Goal: Task Accomplishment & Management: Complete application form

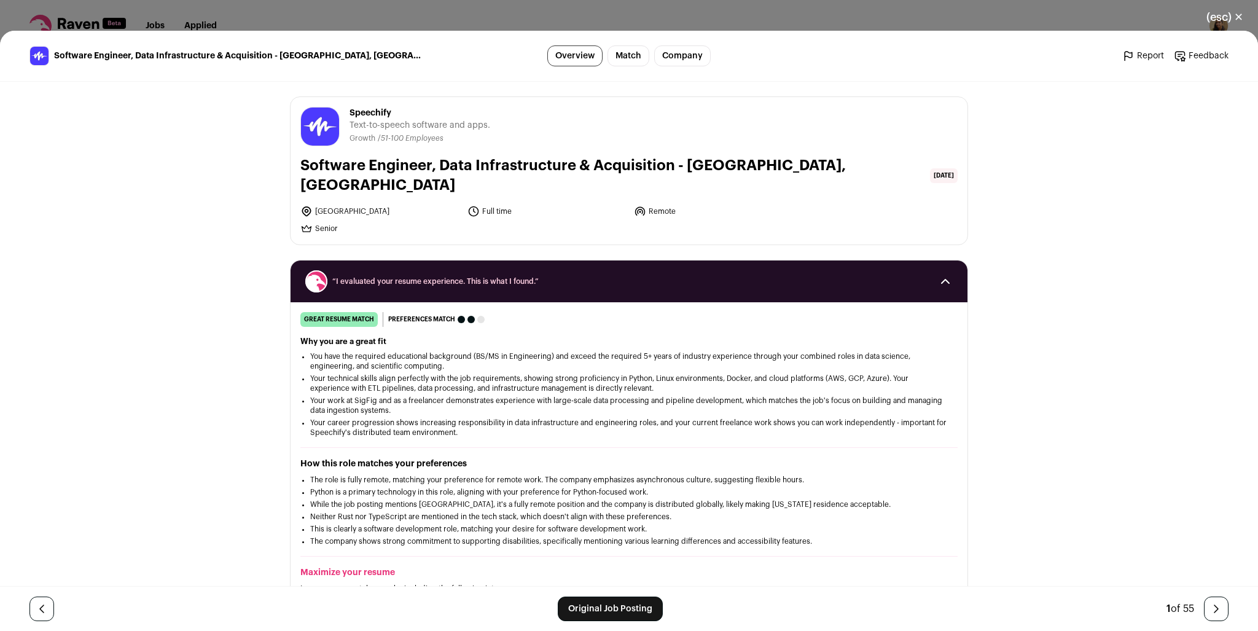
click at [1227, 17] on button "(esc) ✕" at bounding box center [1225, 17] width 66 height 27
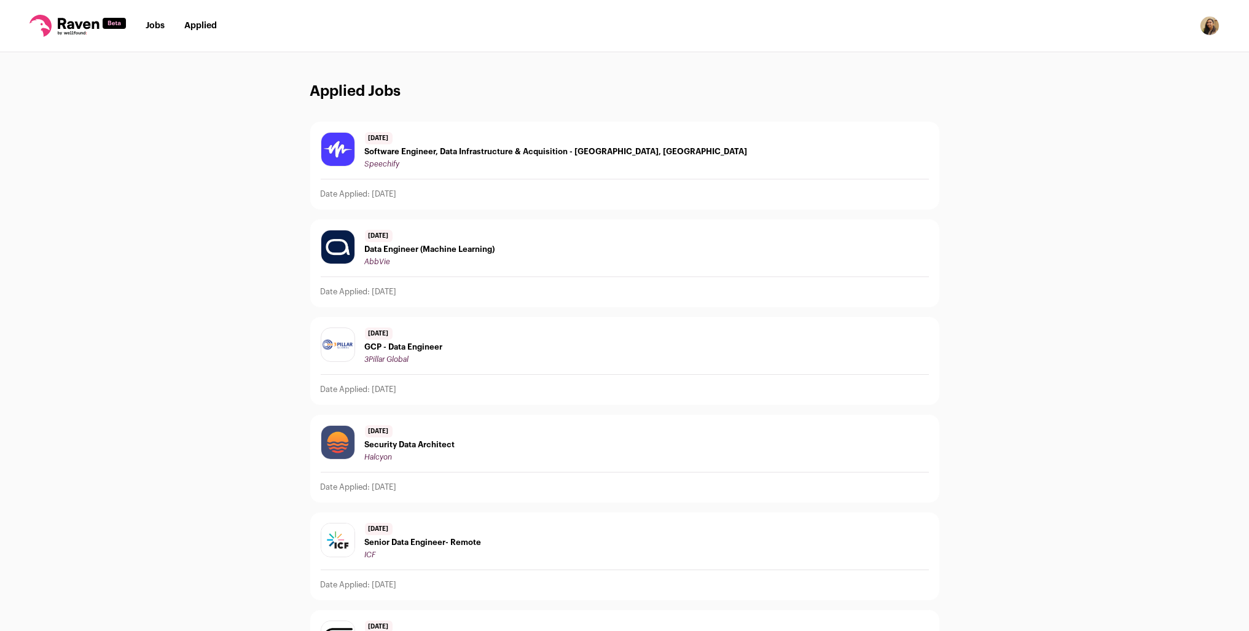
click at [149, 30] on link "Jobs" at bounding box center [155, 25] width 19 height 9
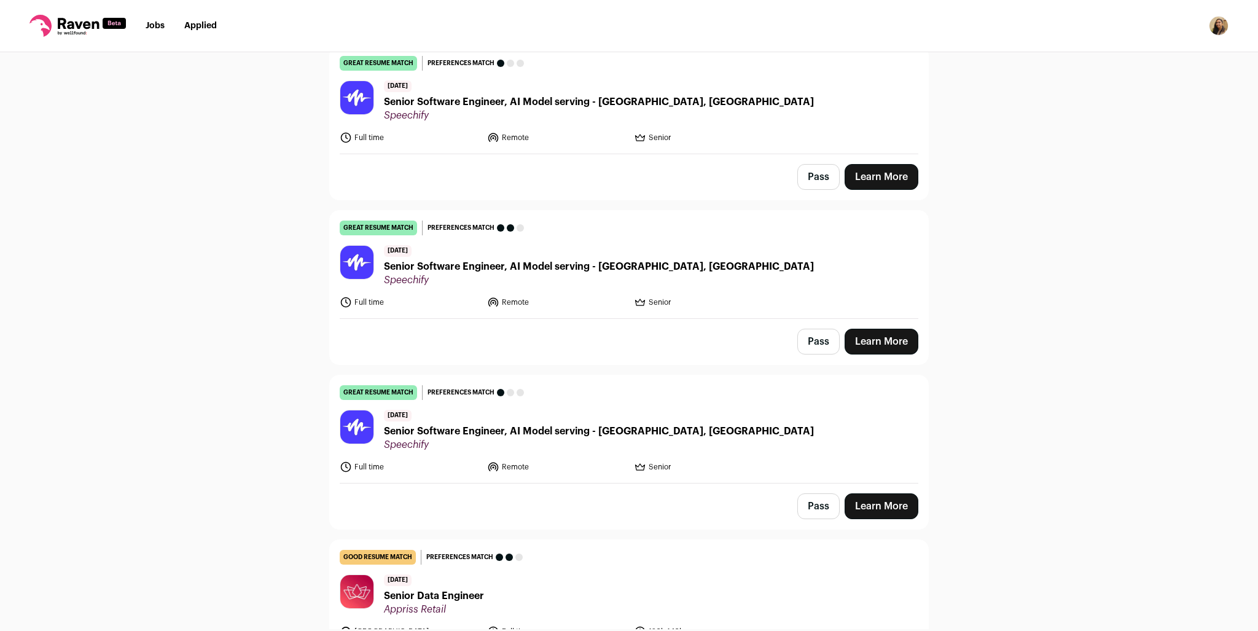
scroll to position [307, 0]
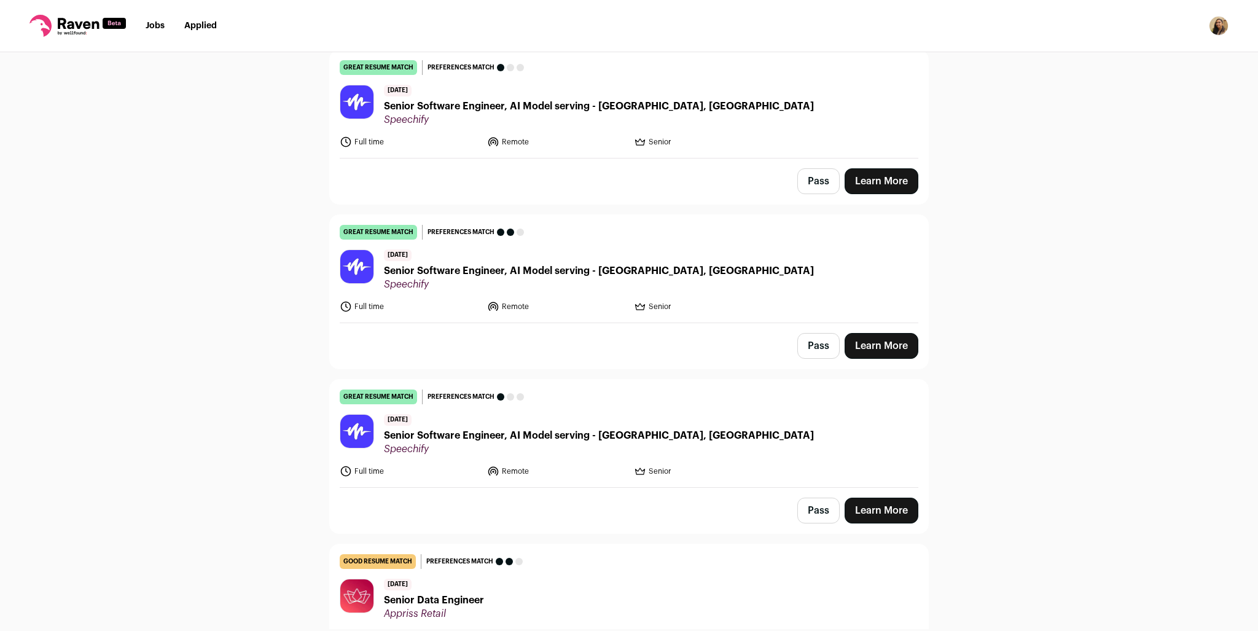
click at [817, 512] on button "Pass" at bounding box center [818, 510] width 42 height 26
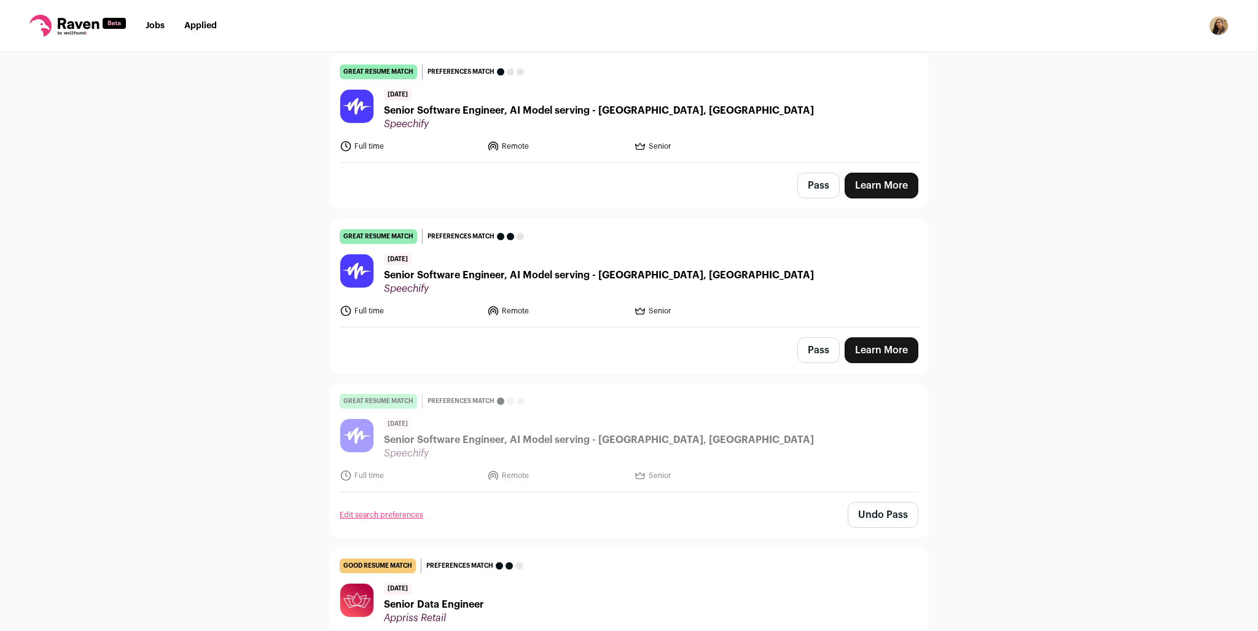
scroll to position [246, 0]
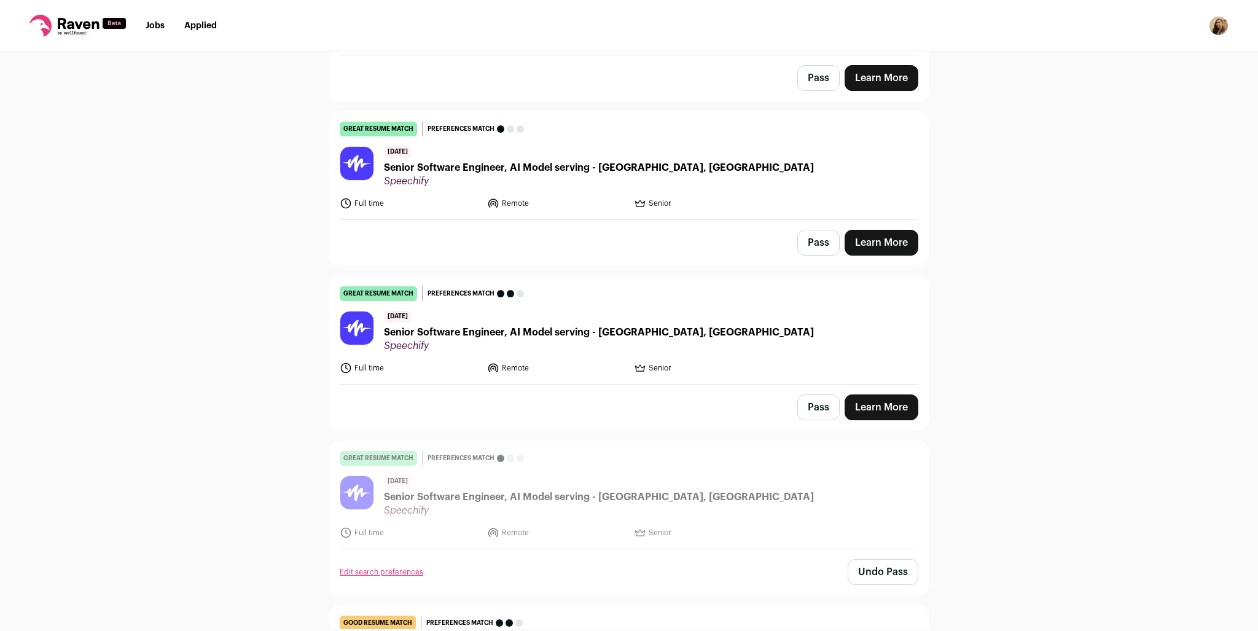
click at [817, 404] on button "Pass" at bounding box center [818, 407] width 42 height 26
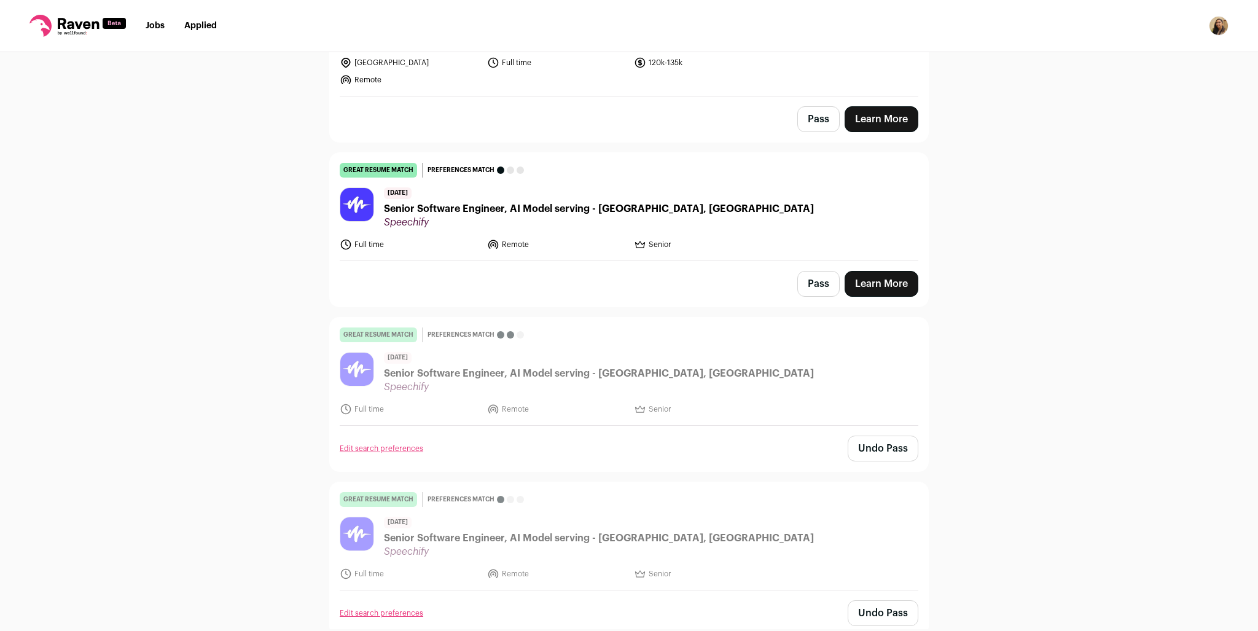
scroll to position [184, 0]
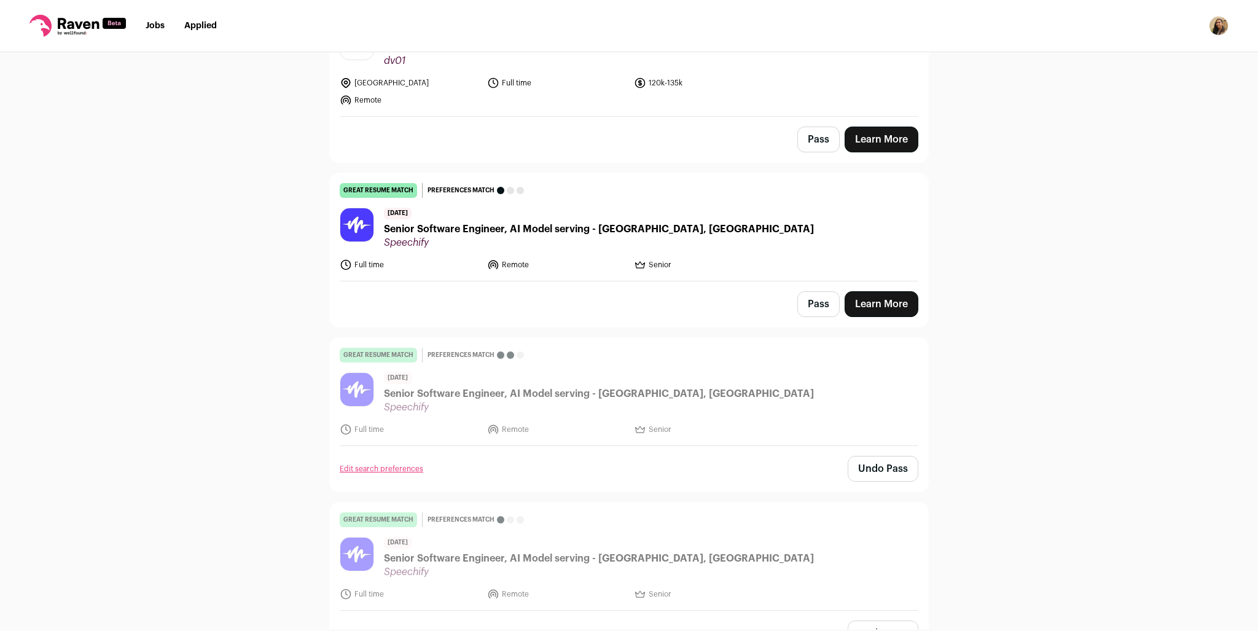
click at [804, 306] on button "Pass" at bounding box center [818, 304] width 42 height 26
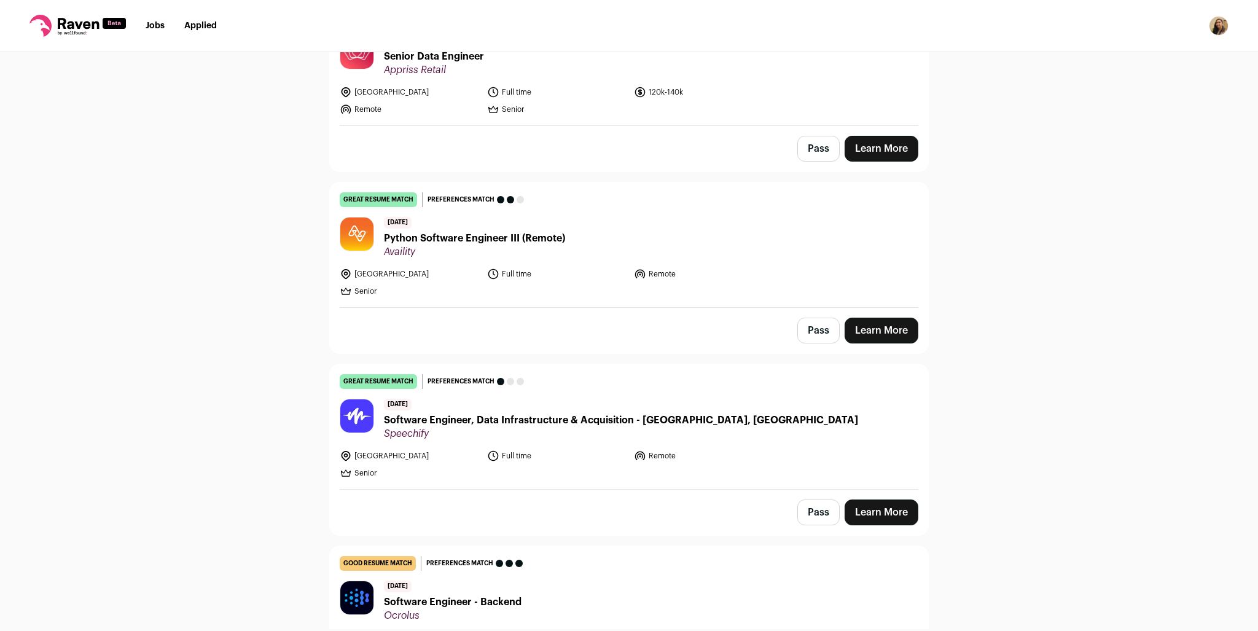
scroll to position [860, 0]
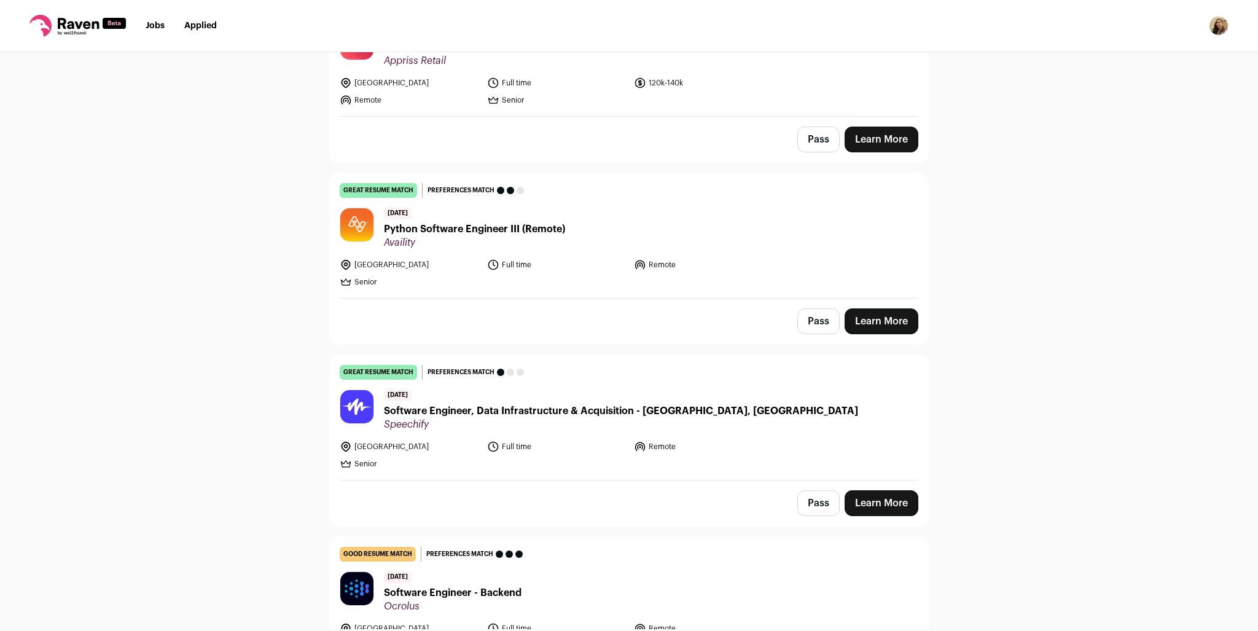
click at [809, 494] on button "Pass" at bounding box center [818, 503] width 42 height 26
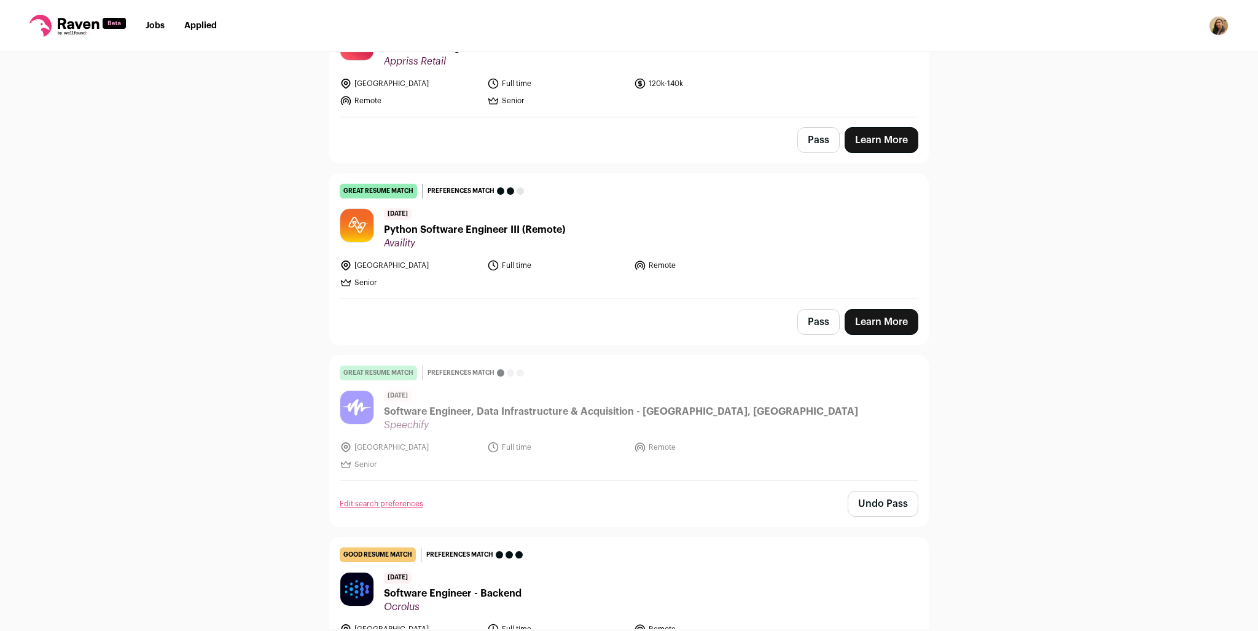
scroll to position [860, 0]
click at [884, 321] on link "Learn More" at bounding box center [881, 321] width 74 height 26
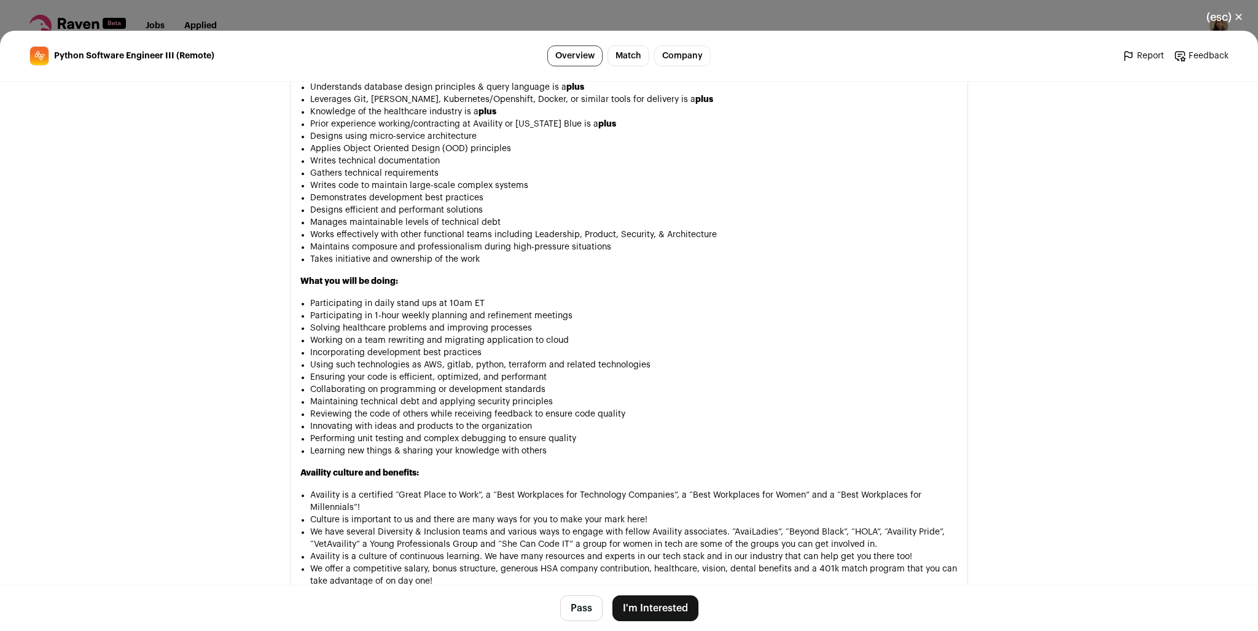
scroll to position [1228, 0]
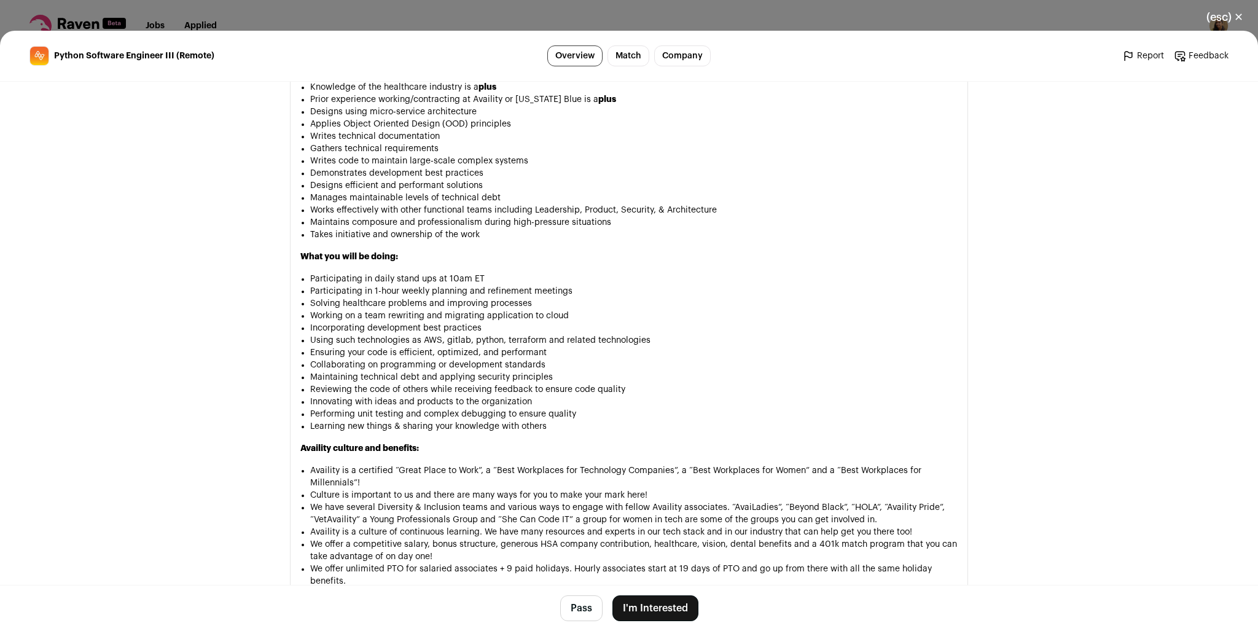
click at [646, 601] on button "I'm Interested" at bounding box center [655, 608] width 86 height 26
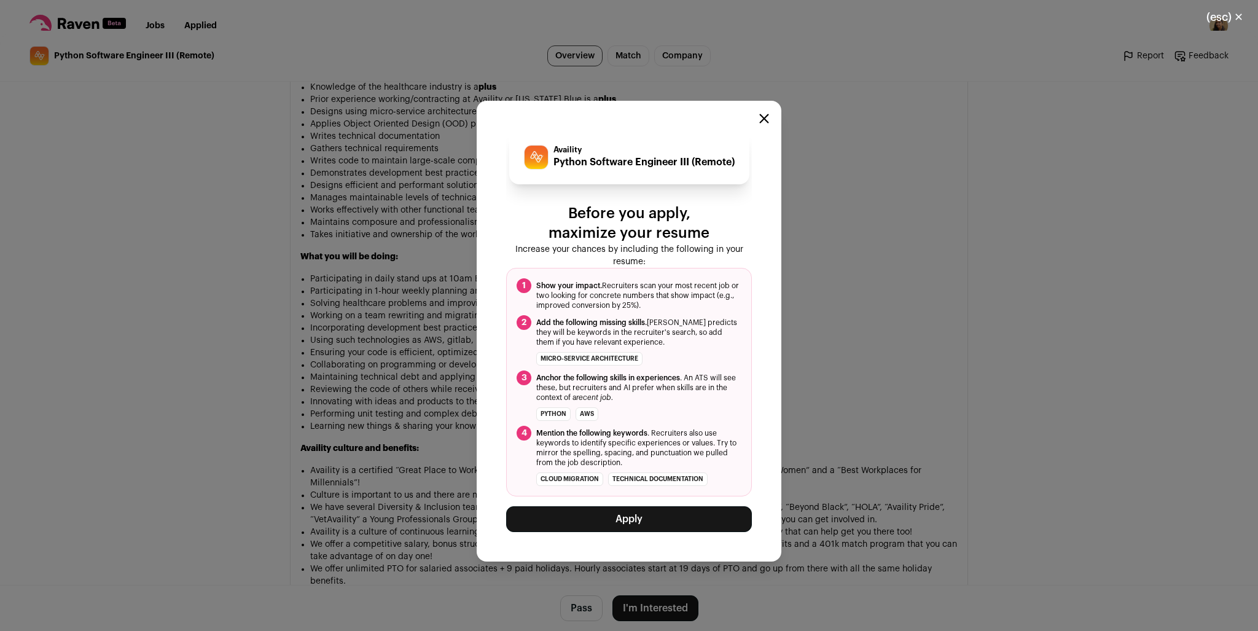
click at [669, 517] on button "Apply" at bounding box center [629, 519] width 246 height 26
